Goal: Information Seeking & Learning: Learn about a topic

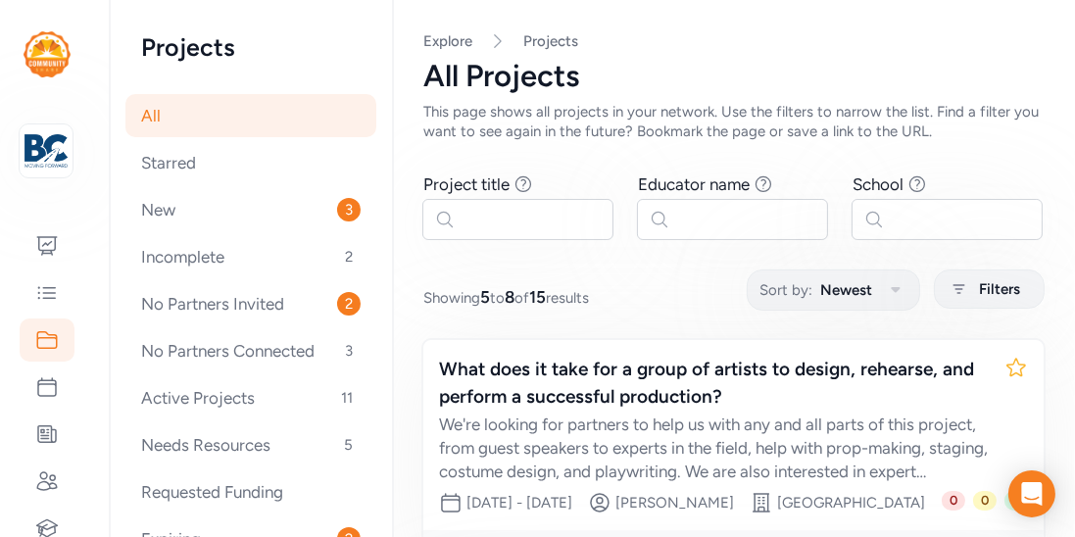
scroll to position [507, 0]
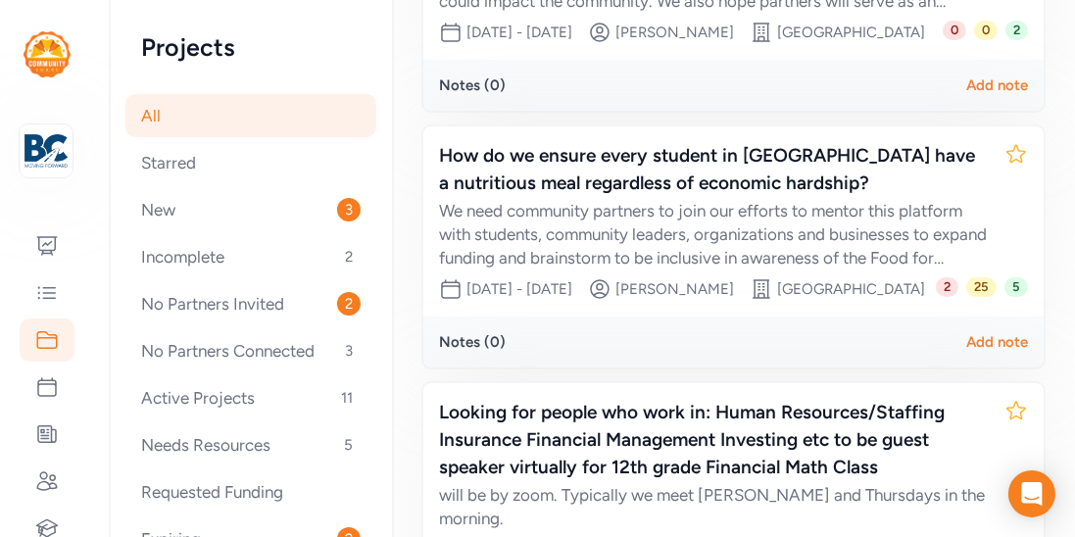
scroll to position [703, 0]
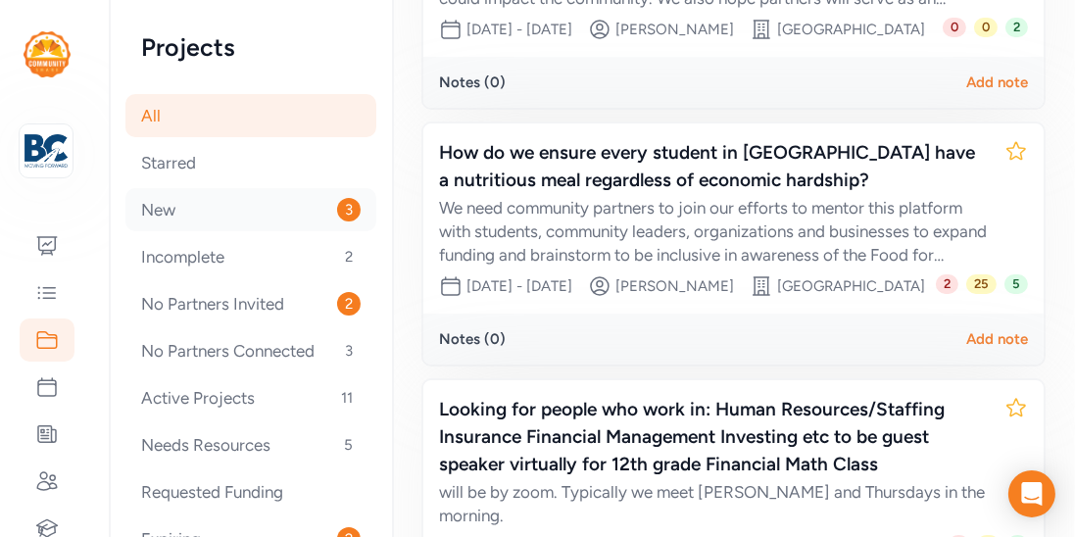
click at [147, 209] on div "New 3" at bounding box center [250, 209] width 251 height 43
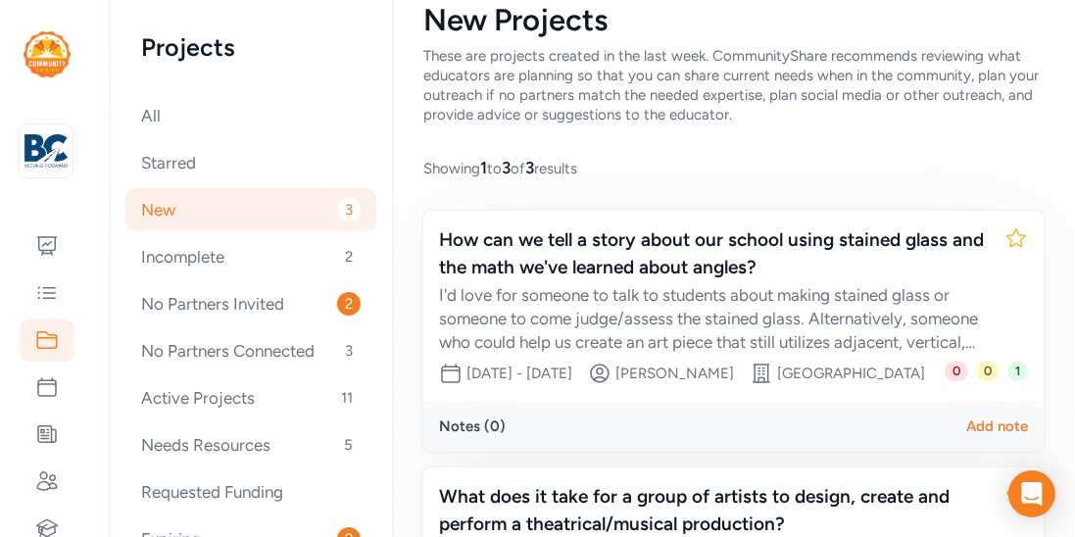
scroll to position [184, 0]
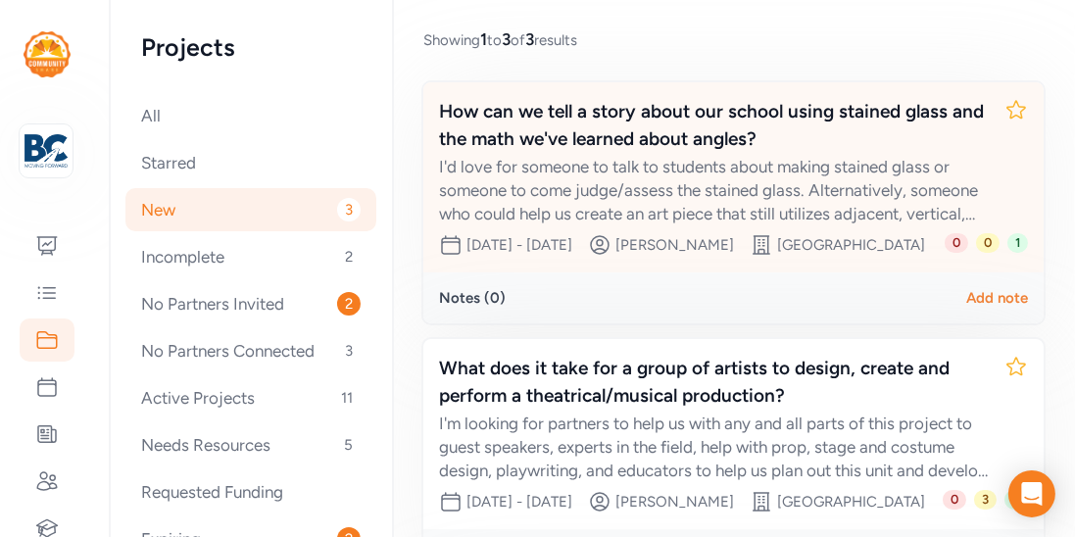
click at [1022, 242] on span "1" at bounding box center [1018, 243] width 21 height 20
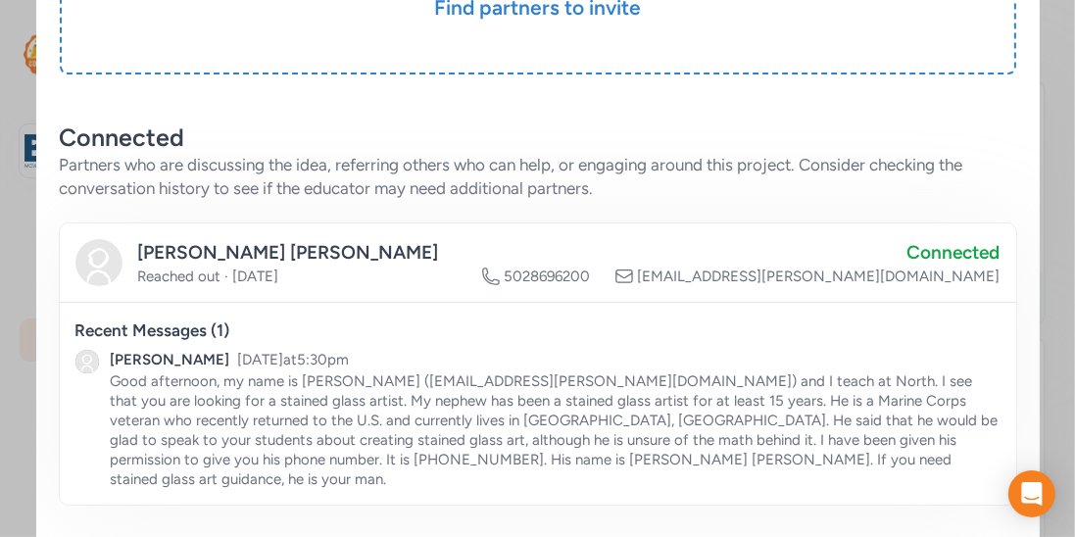
scroll to position [522, 0]
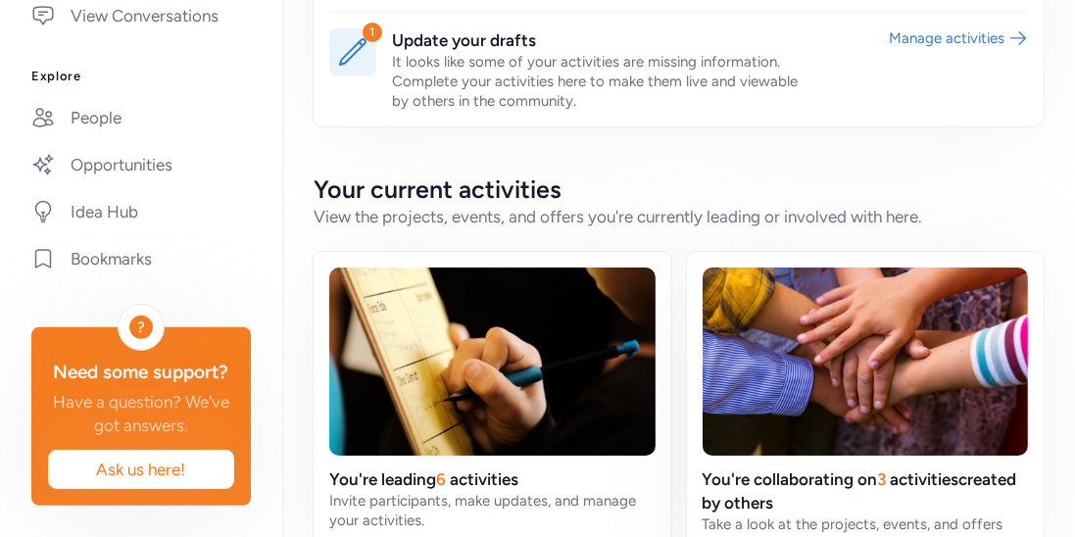
scroll to position [618, 0]
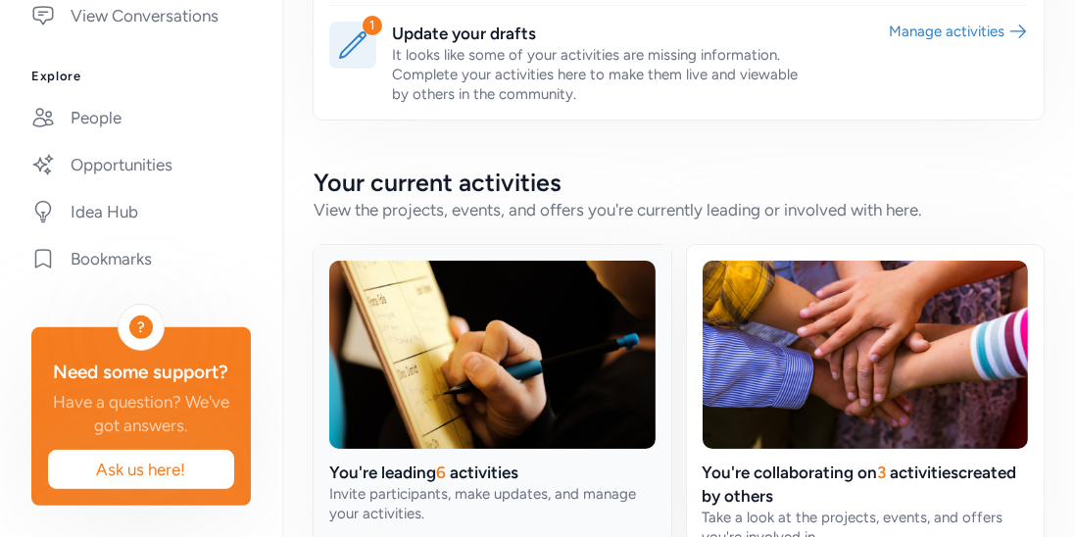
click at [606, 333] on link at bounding box center [493, 415] width 358 height 341
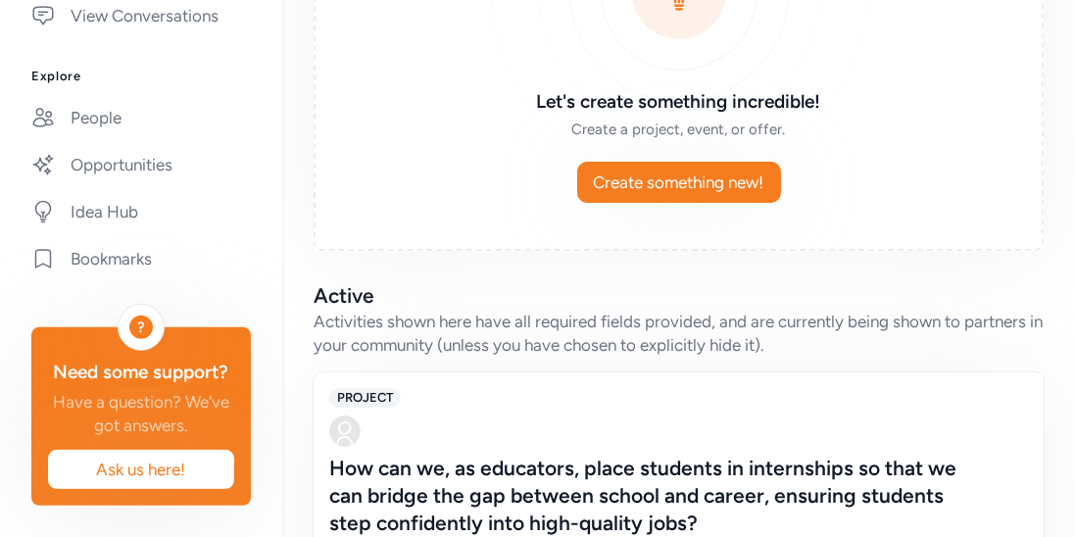
scroll to position [281, 0]
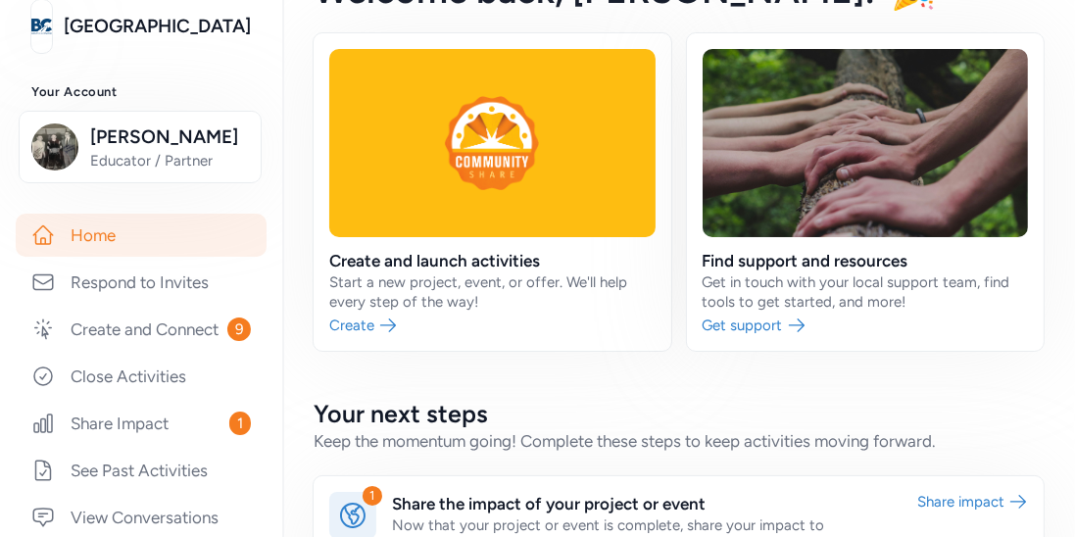
scroll to position [150, 0]
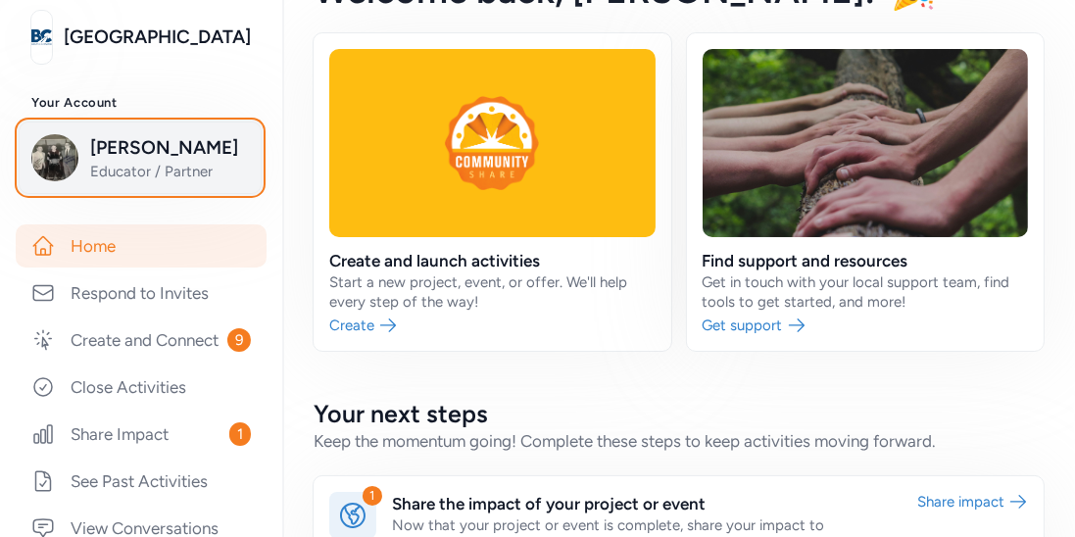
click at [102, 148] on span "[PERSON_NAME]" at bounding box center [169, 147] width 159 height 27
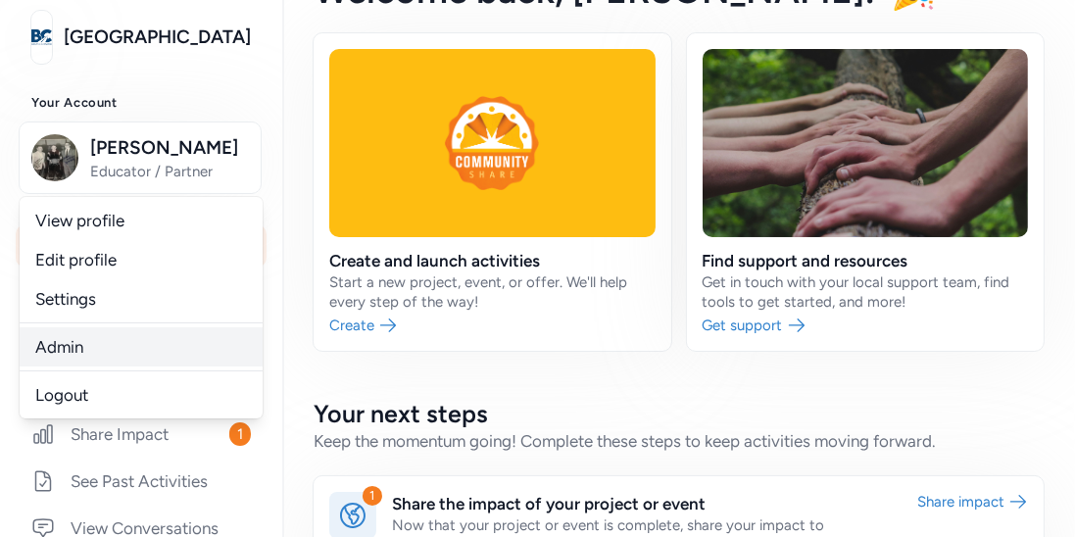
click at [63, 336] on link "Admin" at bounding box center [141, 346] width 243 height 39
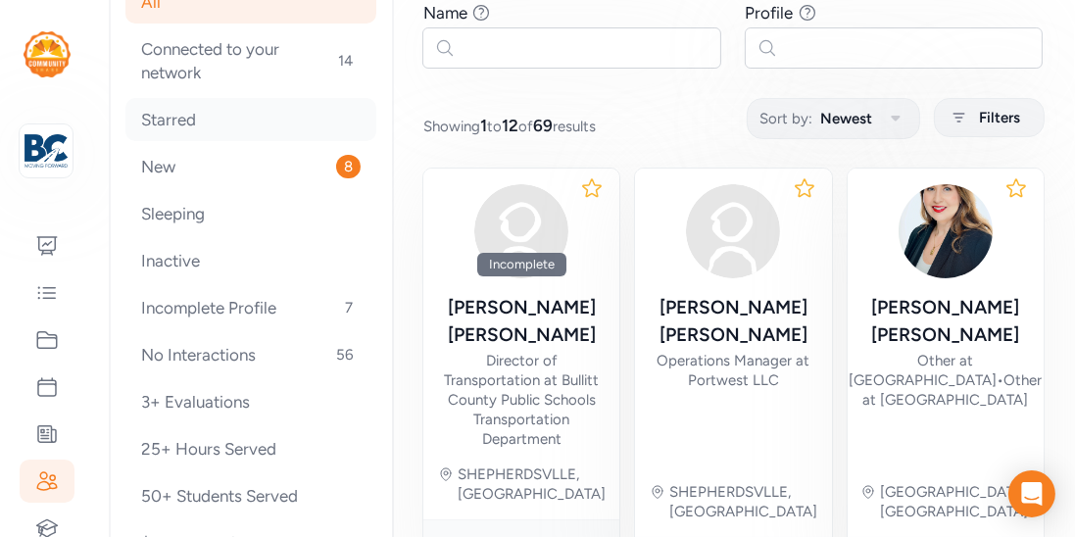
scroll to position [116, 0]
click at [46, 338] on icon at bounding box center [47, 340] width 24 height 24
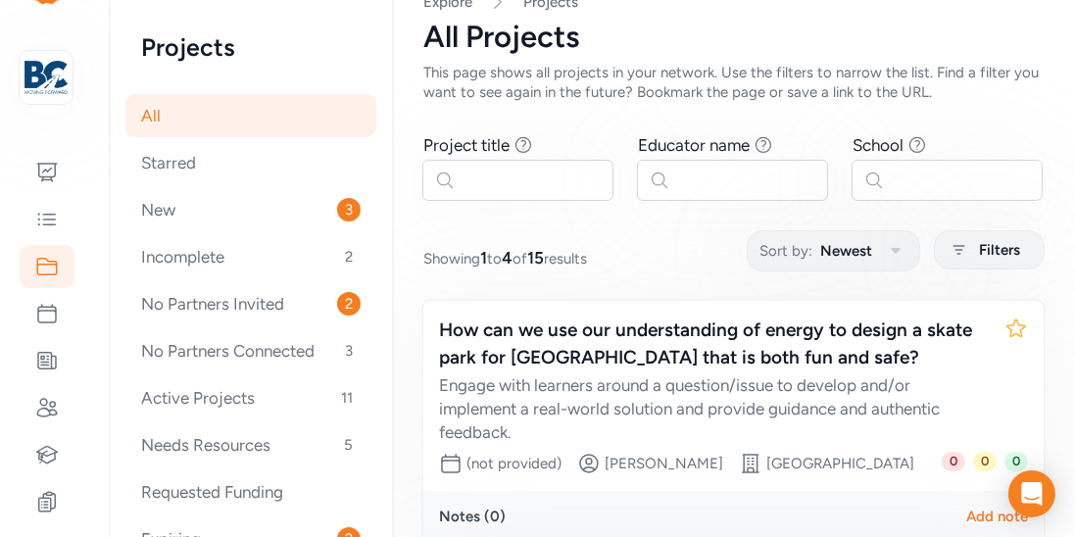
scroll to position [82, 0]
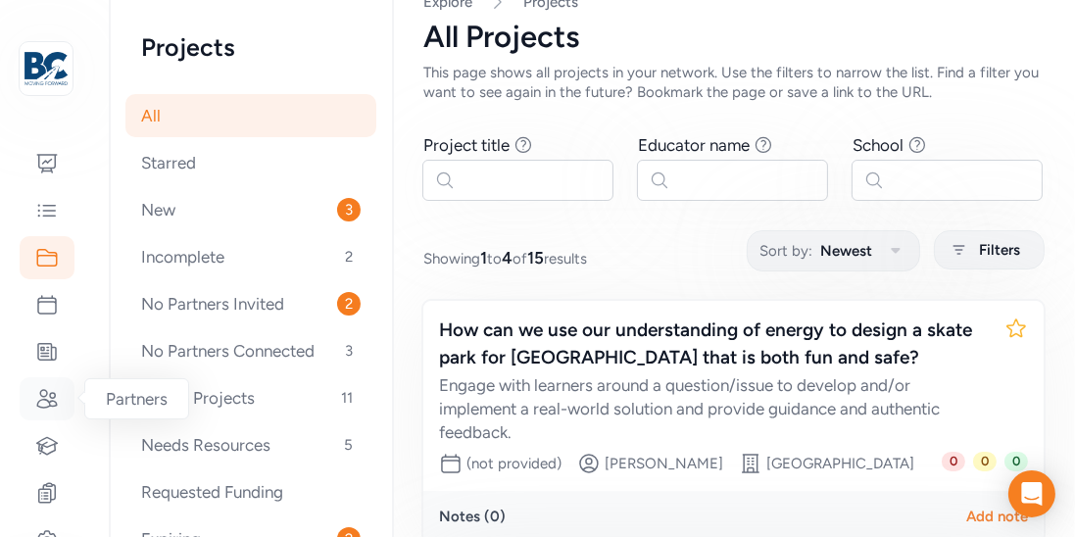
click at [44, 406] on icon at bounding box center [47, 399] width 24 height 24
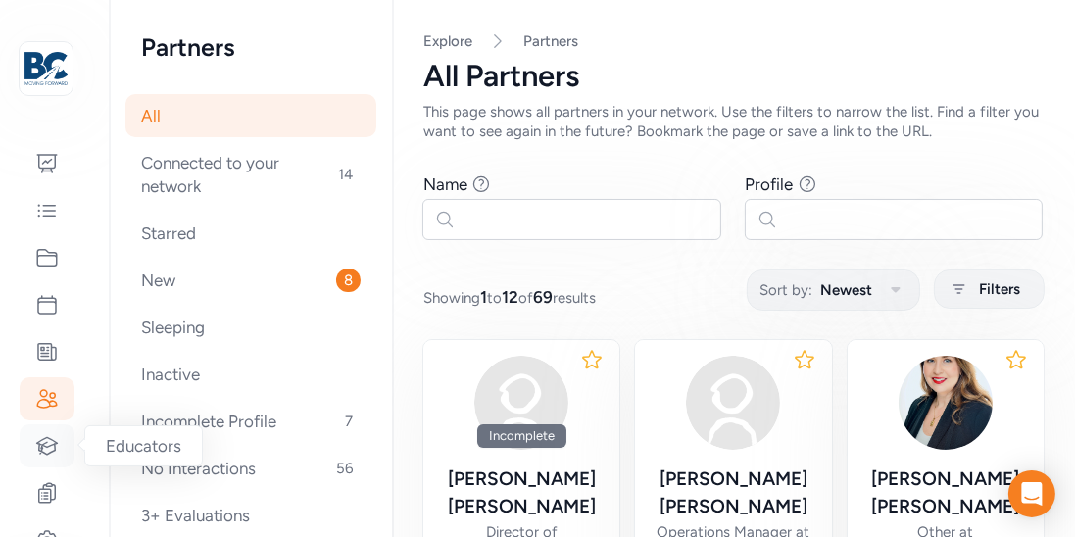
click at [62, 452] on div at bounding box center [47, 445] width 55 height 43
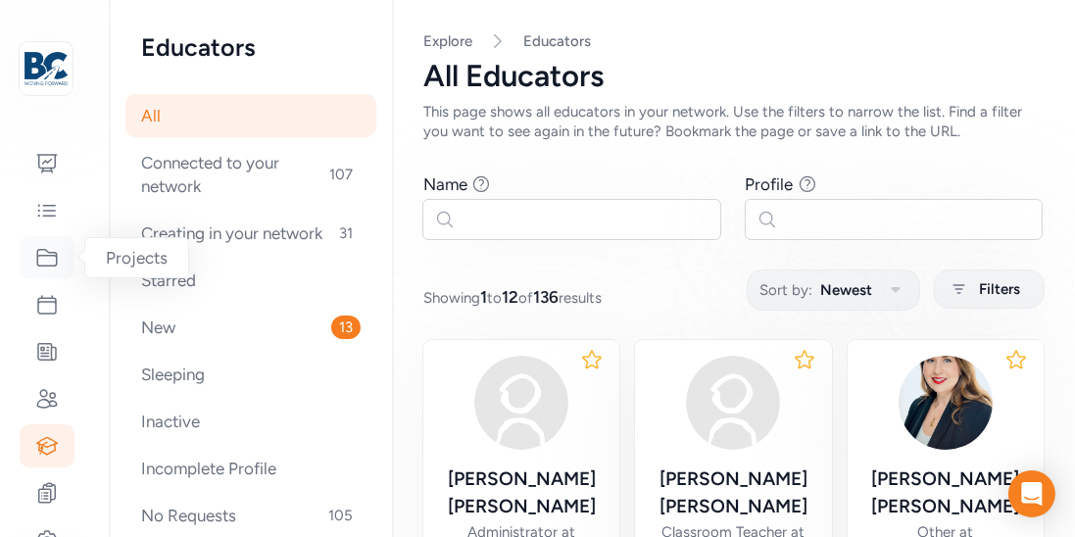
click at [57, 269] on icon at bounding box center [47, 258] width 24 height 24
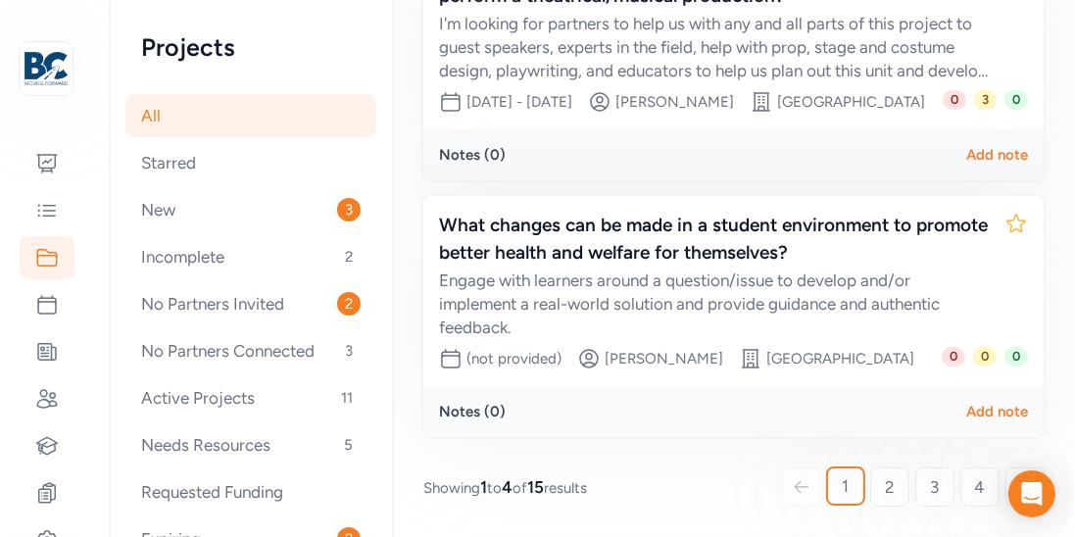
scroll to position [926, 0]
click at [887, 479] on span "2" at bounding box center [890, 487] width 10 height 24
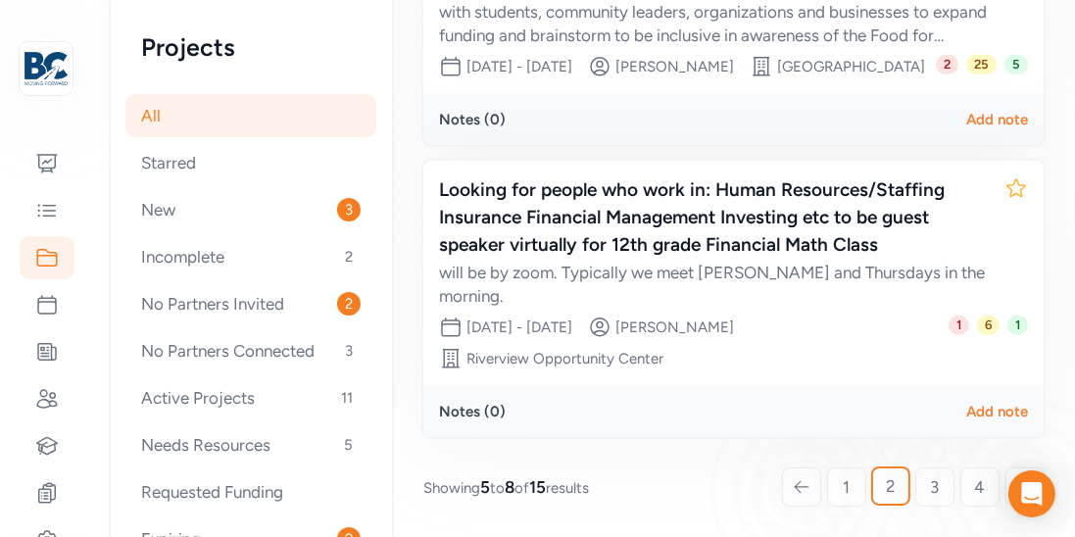
scroll to position [958, 0]
click at [935, 481] on span "3" at bounding box center [935, 487] width 9 height 24
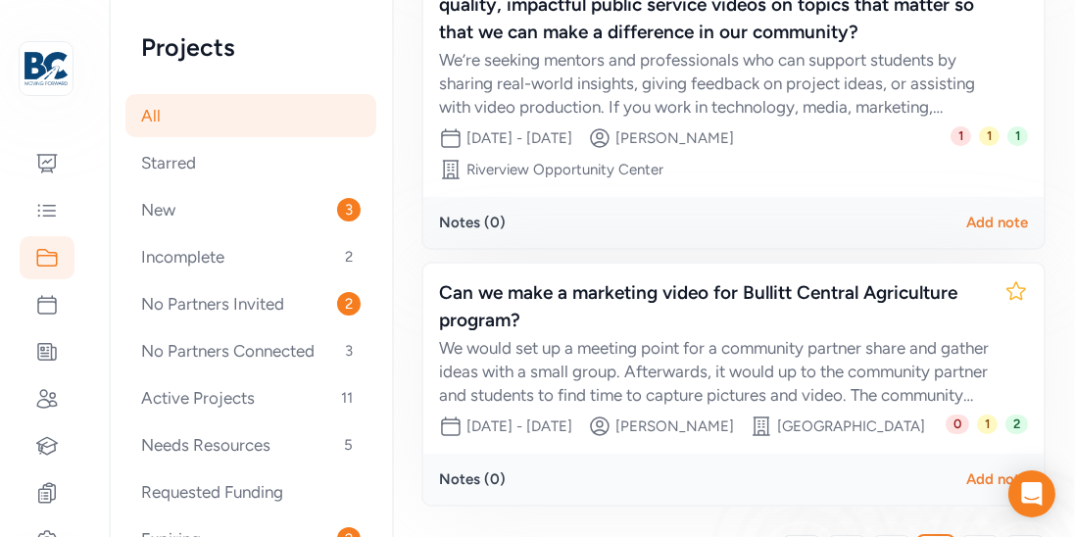
scroll to position [1122, 0]
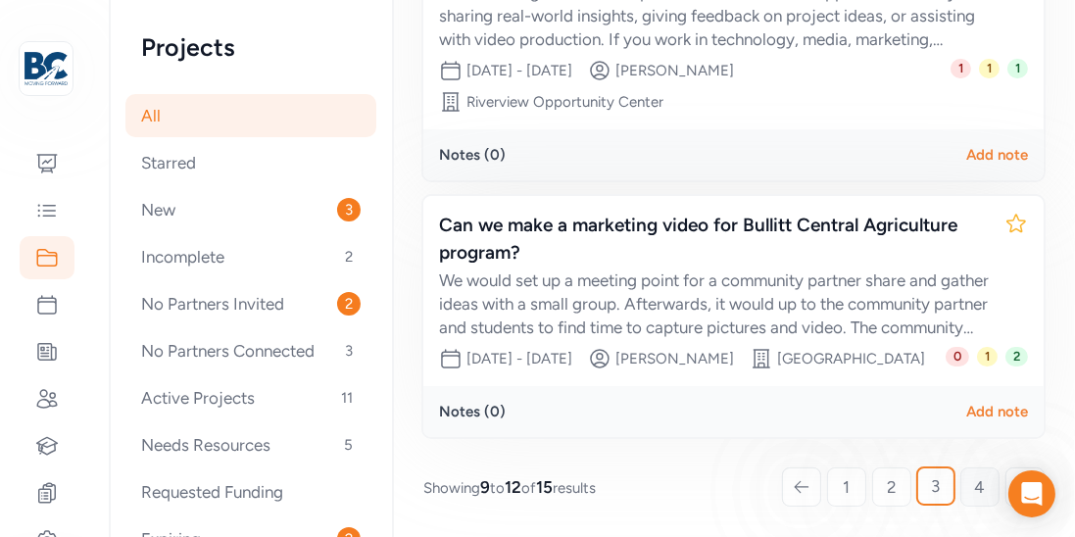
click at [976, 482] on span "4" at bounding box center [980, 487] width 11 height 24
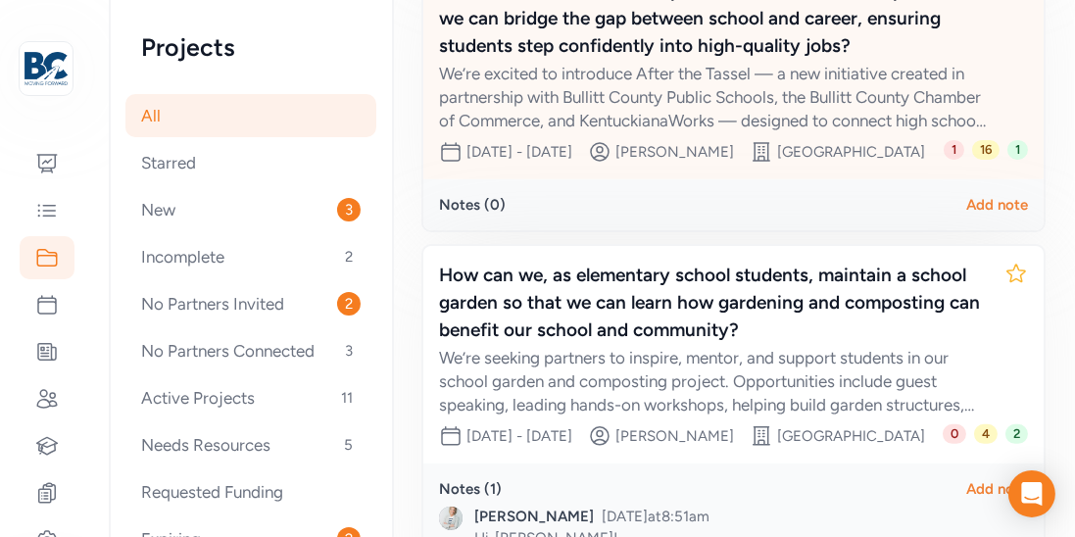
scroll to position [667, 0]
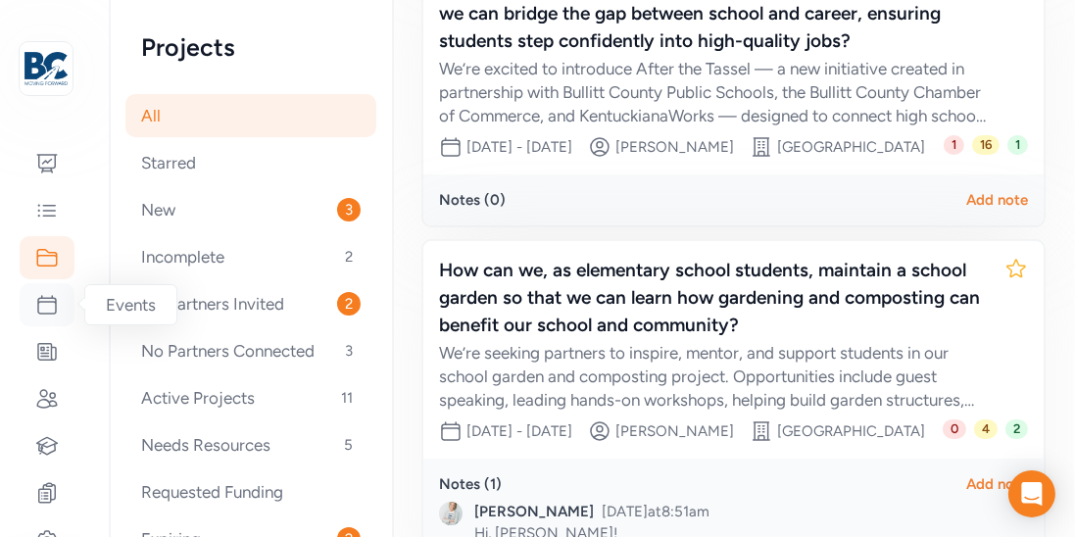
click at [54, 306] on icon at bounding box center [47, 305] width 24 height 24
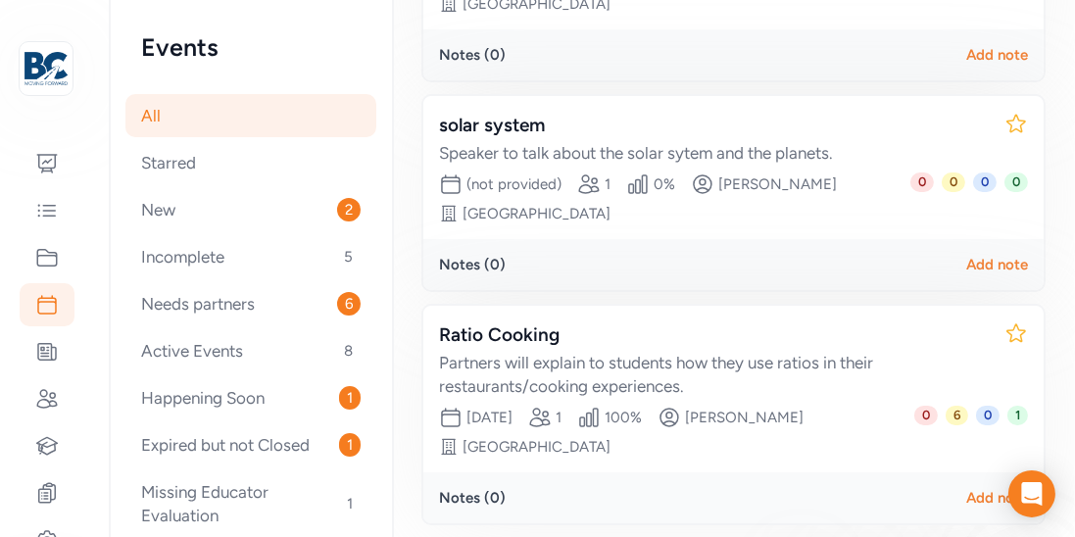
scroll to position [793, 0]
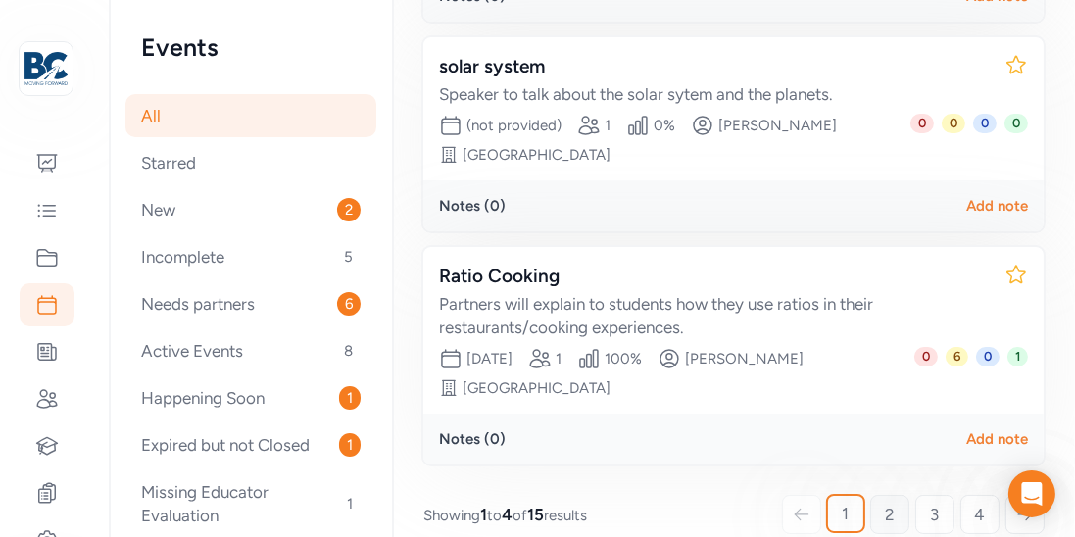
click at [878, 495] on link "2" at bounding box center [889, 514] width 39 height 39
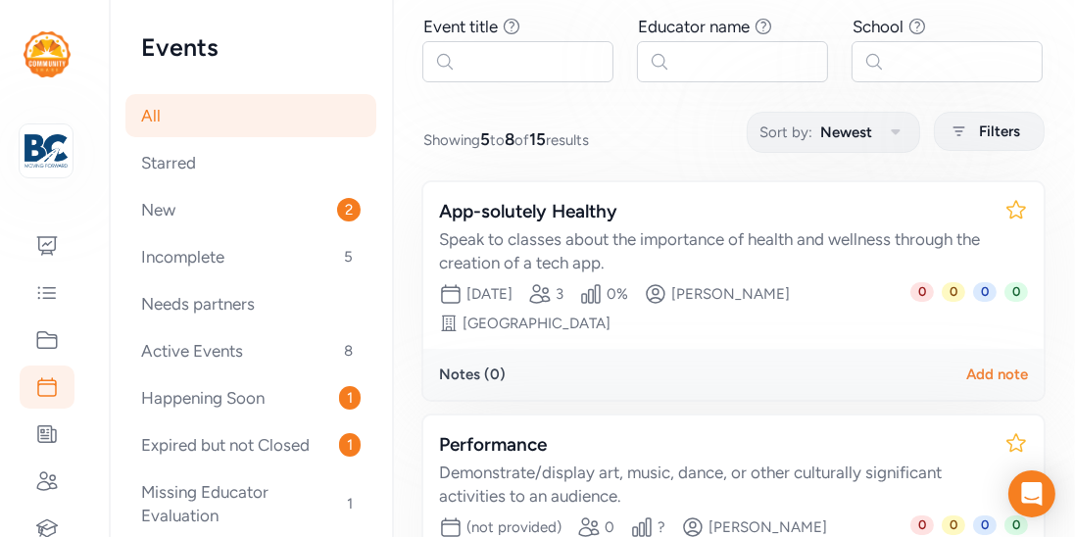
scroll to position [160, 0]
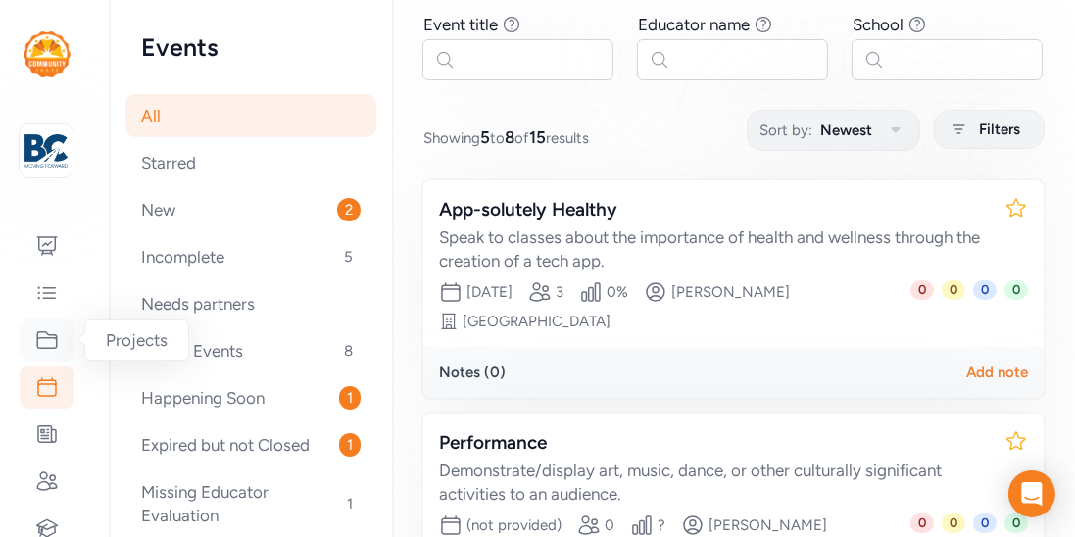
click at [54, 331] on icon at bounding box center [47, 340] width 24 height 24
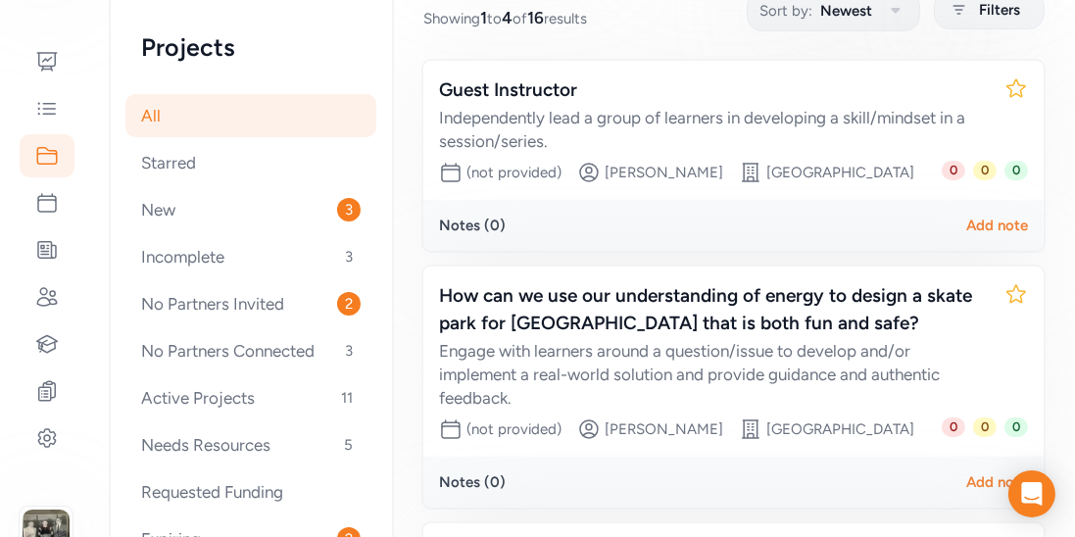
scroll to position [283, 0]
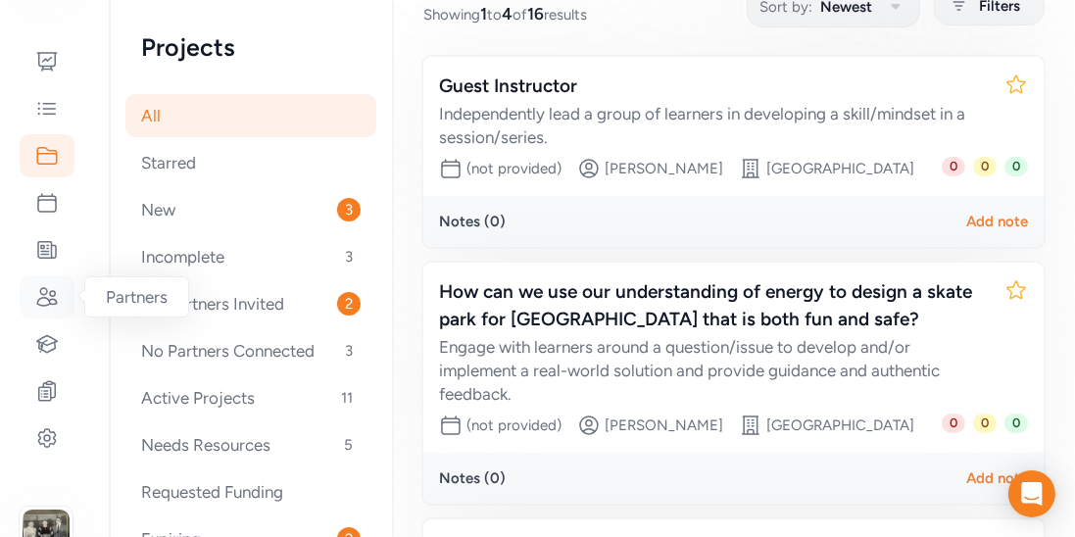
click at [46, 307] on icon at bounding box center [47, 297] width 24 height 24
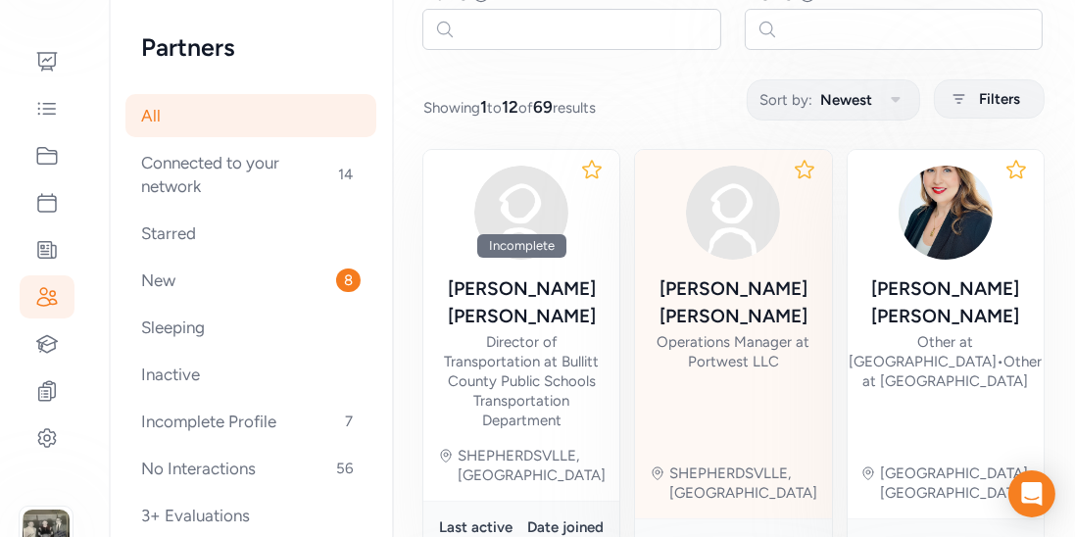
scroll to position [192, 0]
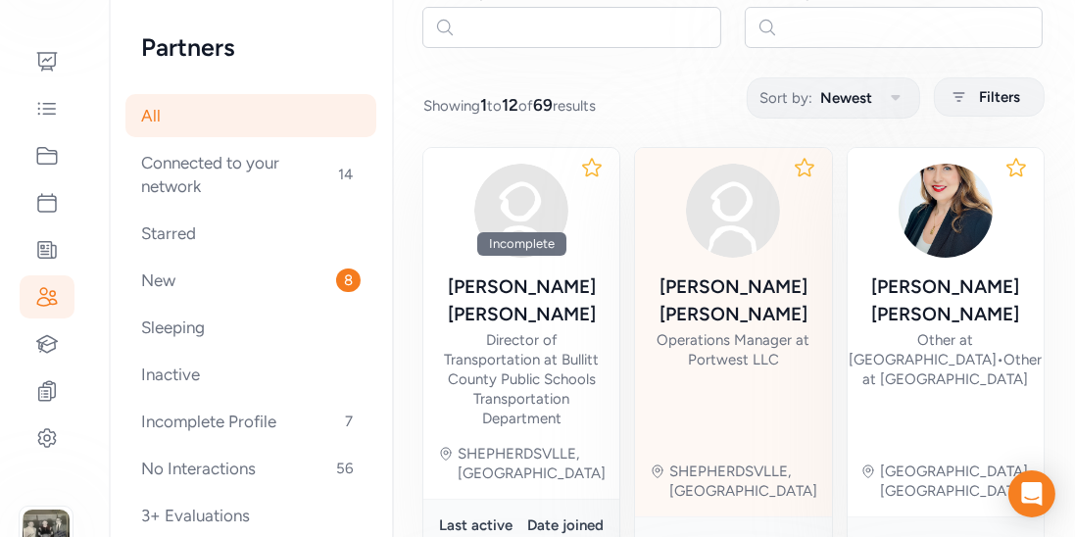
click at [726, 292] on div "[PERSON_NAME]" at bounding box center [733, 300] width 165 height 55
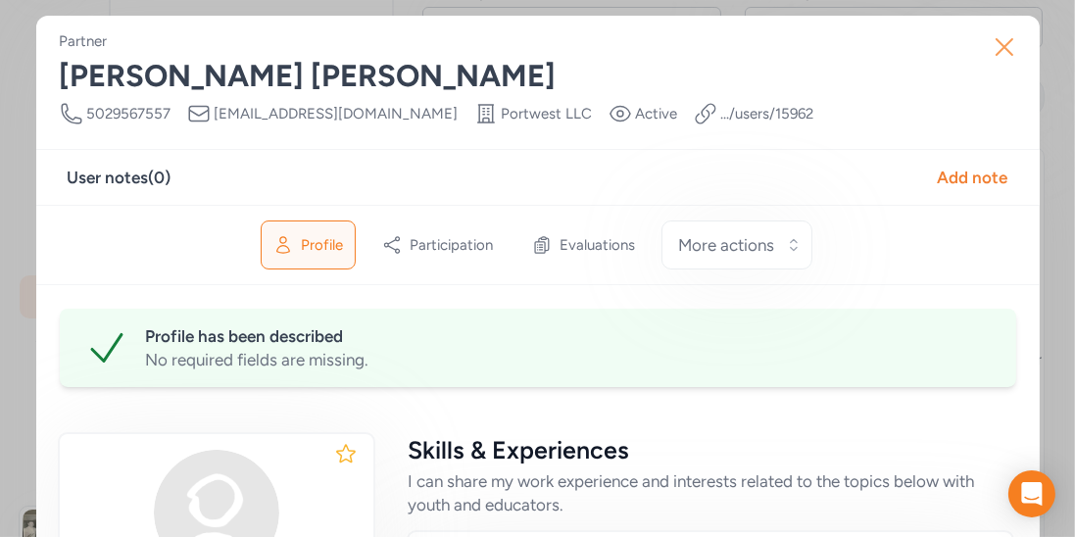
click at [997, 55] on icon "button" at bounding box center [1005, 47] width 16 height 16
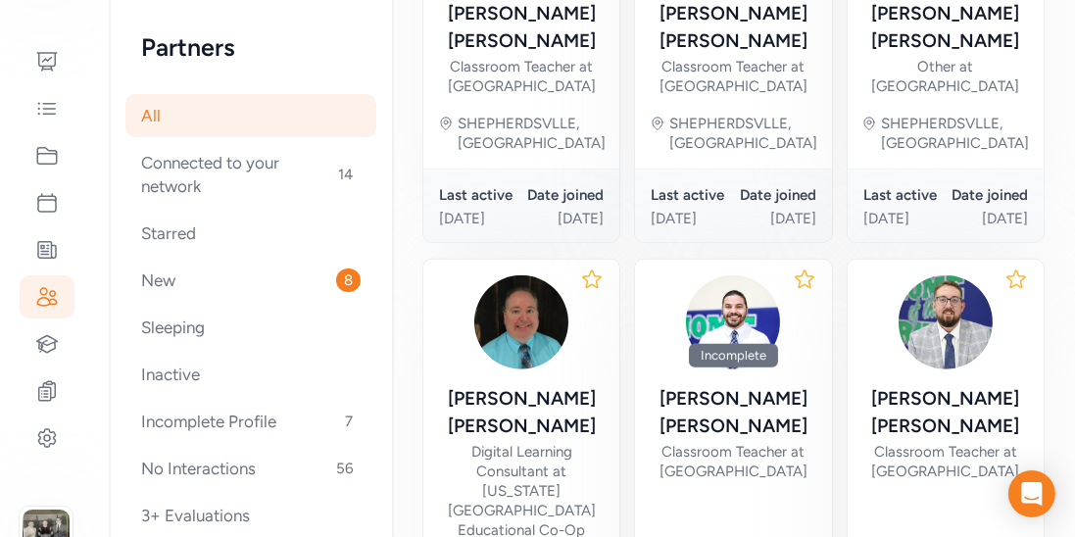
scroll to position [1488, 0]
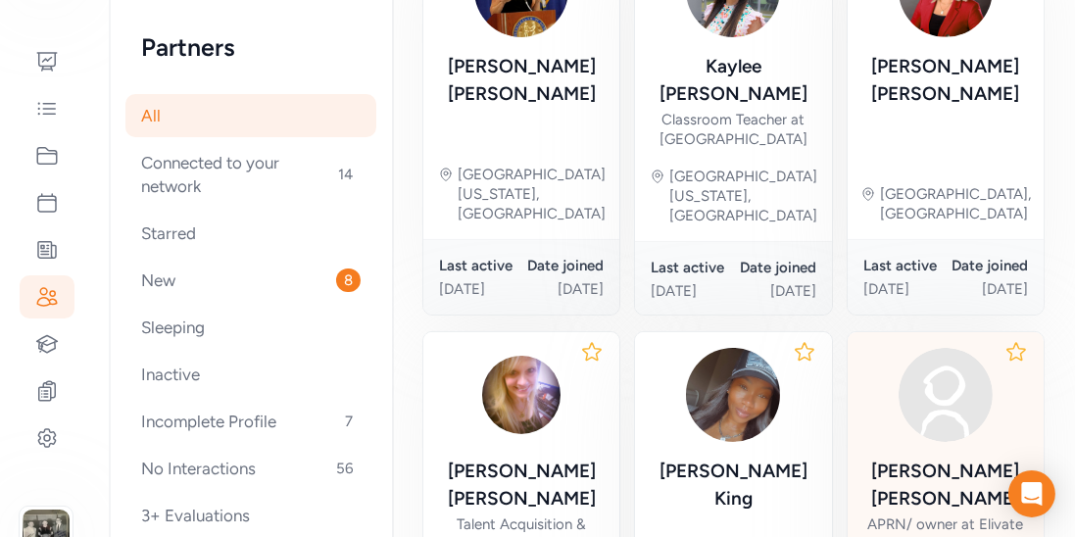
scroll to position [415, 0]
